Goal: Connect with others: Connect with others

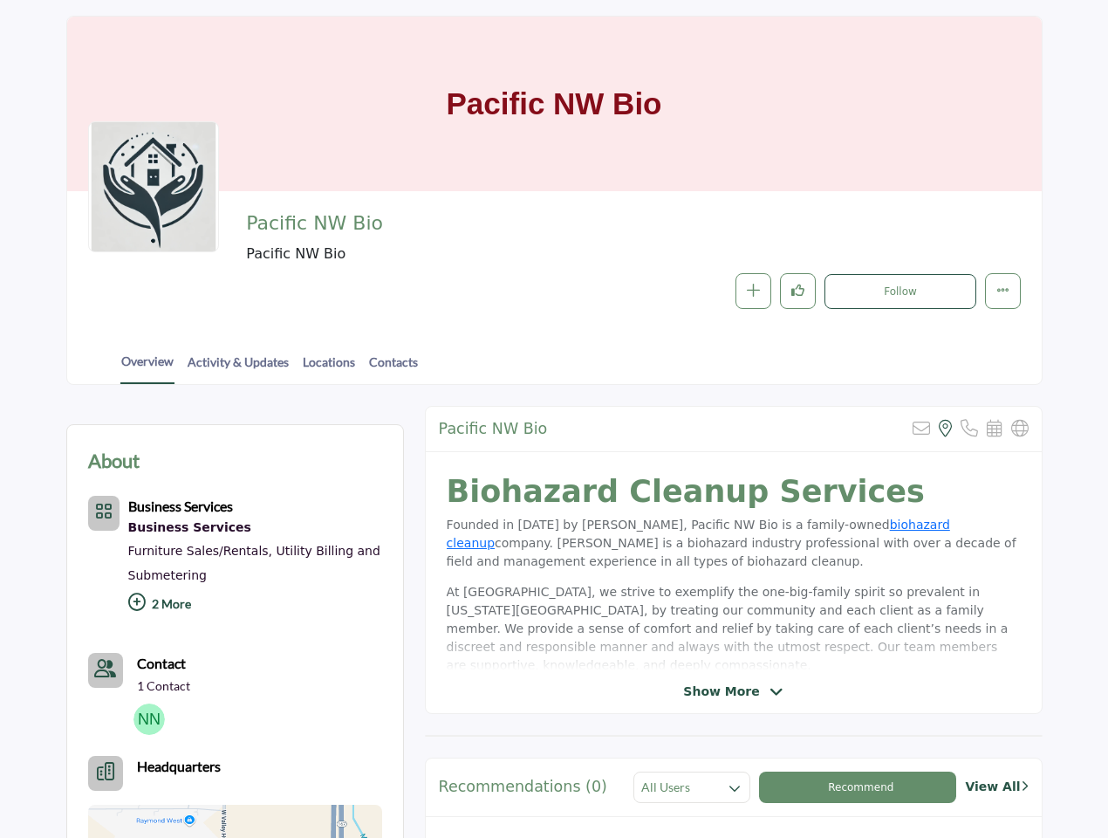
scroll to position [91, 0]
click at [753, 291] on icon "button" at bounding box center [753, 290] width 13 height 13
click at [798, 291] on icon "Like" at bounding box center [798, 290] width 13 height 13
click at [900, 292] on button "Follow" at bounding box center [900, 291] width 151 height 35
click at [255, 606] on p "2 More" at bounding box center [255, 606] width 254 height 38
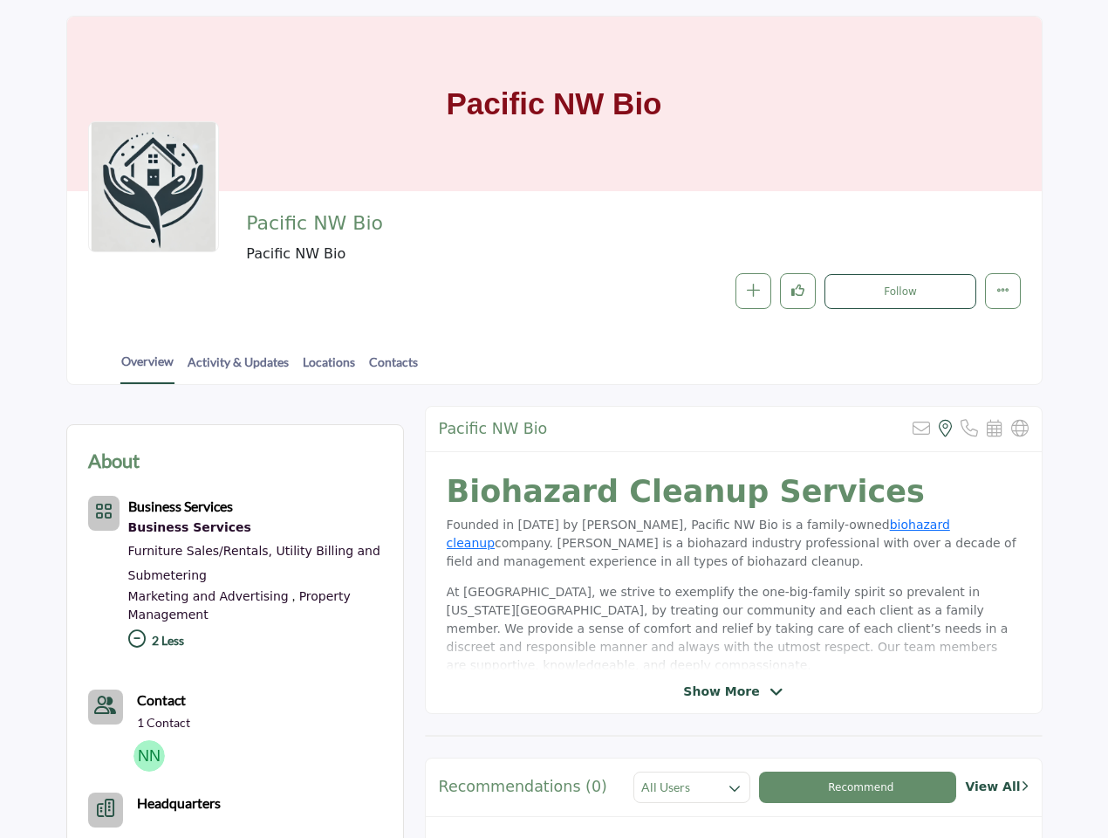
click at [149, 719] on p "1 Contact" at bounding box center [163, 722] width 53 height 17
click at [235, 820] on div "Headquarters" at bounding box center [235, 809] width 294 height 35
click at [945, 429] on icon at bounding box center [945, 428] width 13 height 17
click at [734, 691] on span "Show More" at bounding box center [721, 692] width 76 height 18
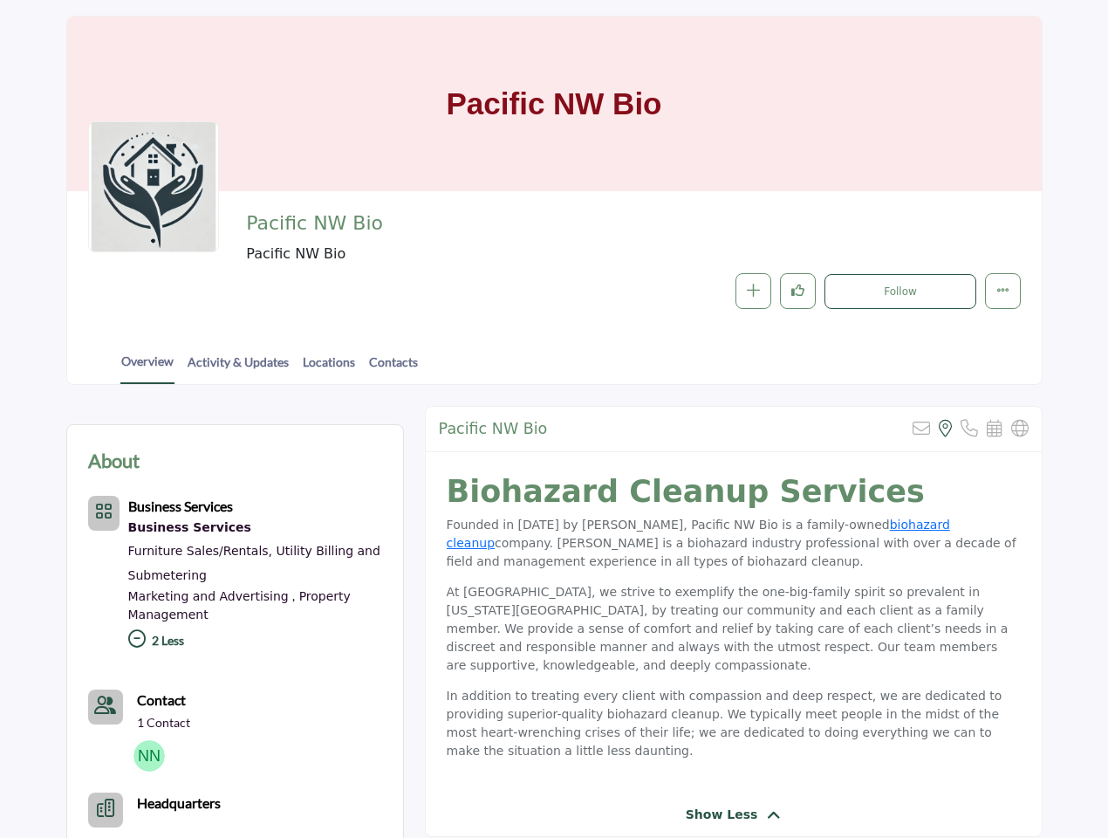
click at [865, 787] on div "Pacific NW Bio Sorry, but this listing is on a subscription plan which does not…" at bounding box center [734, 621] width 618 height 431
